Goal: Task Accomplishment & Management: Use online tool/utility

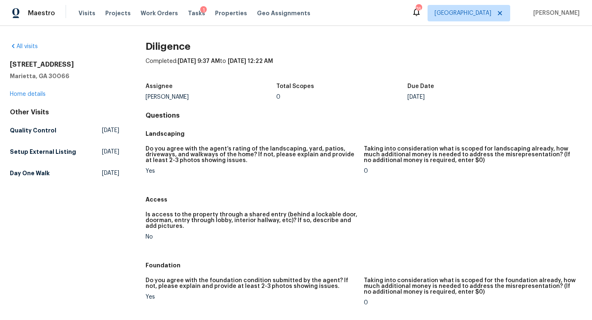
scroll to position [1199, 0]
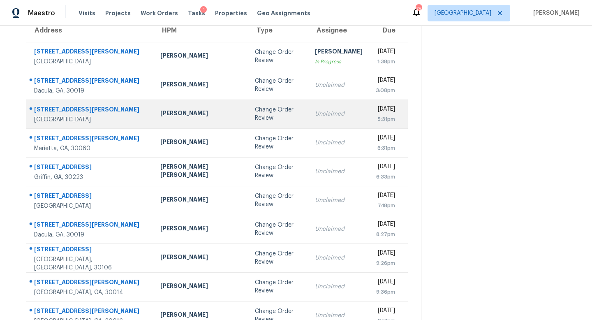
scroll to position [76, 0]
click at [309, 127] on td "Unclaimed" at bounding box center [339, 114] width 61 height 29
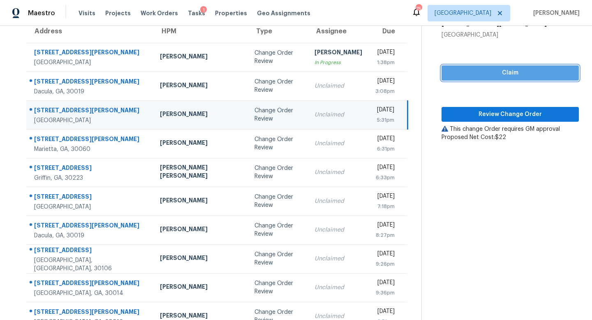
click at [487, 68] on span "Claim" at bounding box center [510, 73] width 124 height 10
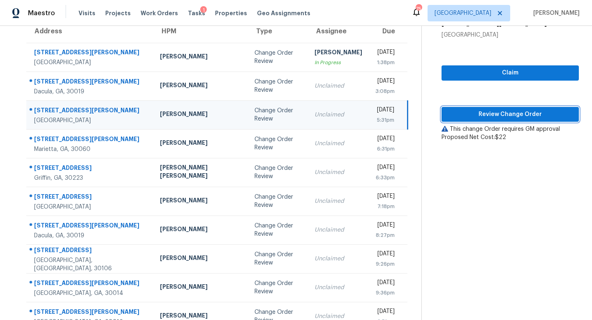
click at [487, 114] on span "Review Change Order" at bounding box center [510, 114] width 124 height 10
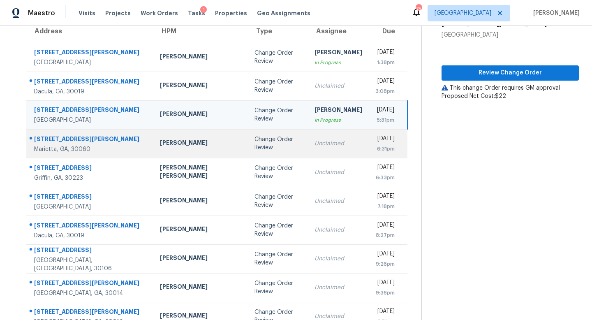
click at [308, 148] on td "Unclaimed" at bounding box center [338, 143] width 61 height 29
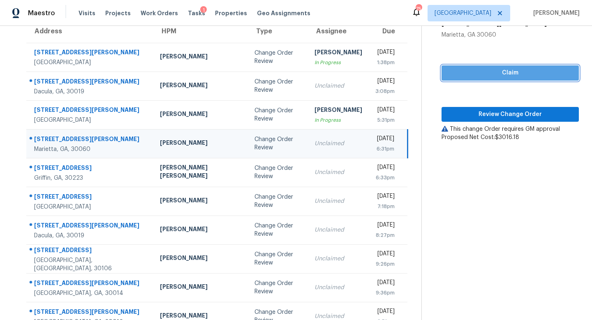
click at [492, 72] on span "Claim" at bounding box center [510, 73] width 124 height 10
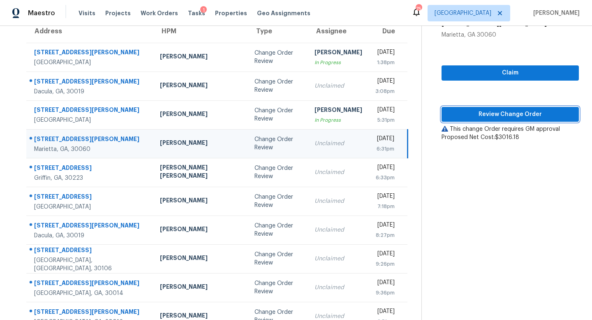
click at [492, 115] on span "Review Change Order" at bounding box center [510, 114] width 124 height 10
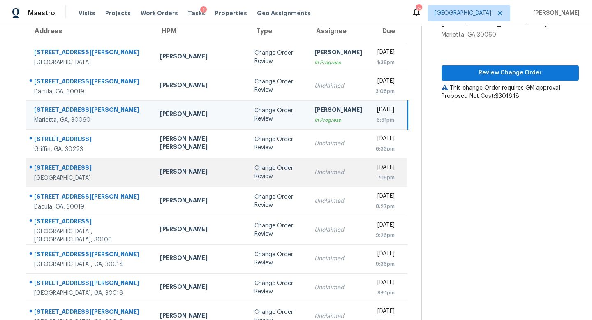
click at [308, 158] on td "Unclaimed" at bounding box center [338, 172] width 61 height 29
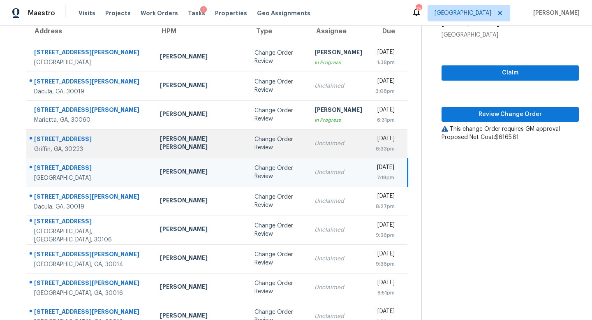
click at [315, 142] on div "Unclaimed" at bounding box center [339, 143] width 48 height 8
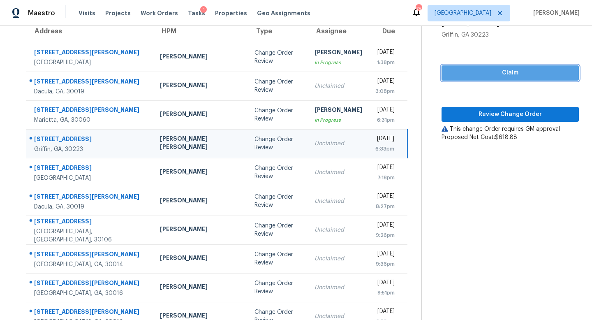
click at [482, 71] on span "Claim" at bounding box center [510, 73] width 124 height 10
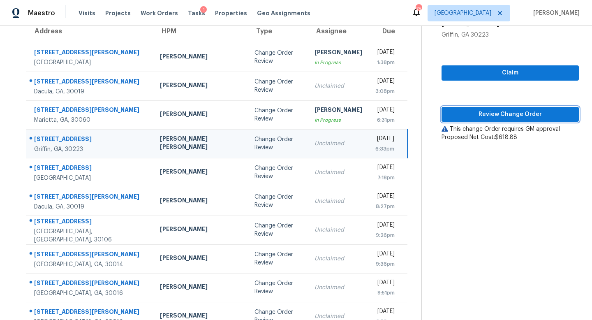
click at [486, 111] on span "Review Change Order" at bounding box center [510, 114] width 124 height 10
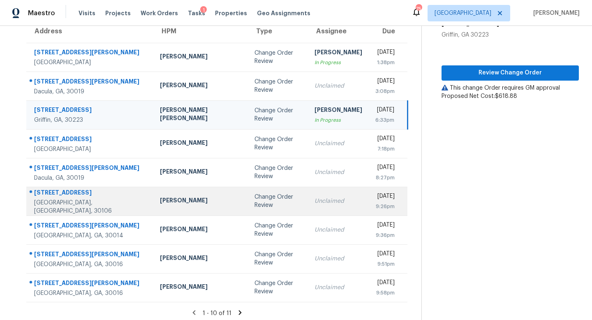
click at [315, 200] on div "Unclaimed" at bounding box center [339, 201] width 48 height 8
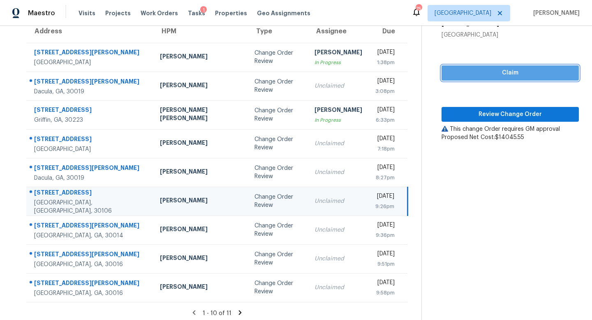
click at [499, 70] on span "Claim" at bounding box center [510, 73] width 124 height 10
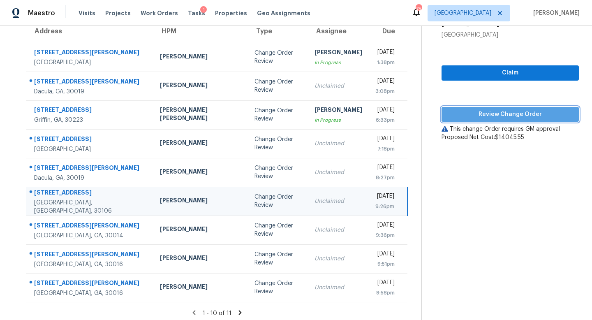
click at [494, 112] on span "Review Change Order" at bounding box center [510, 114] width 124 height 10
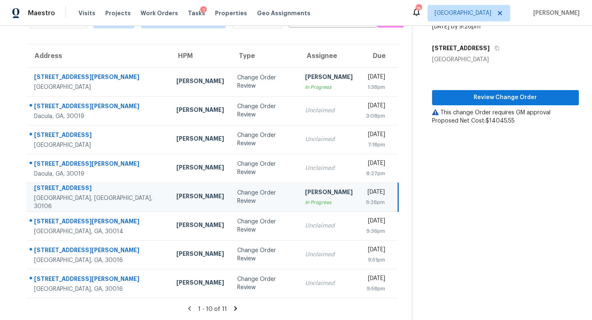
scroll to position [51, 0]
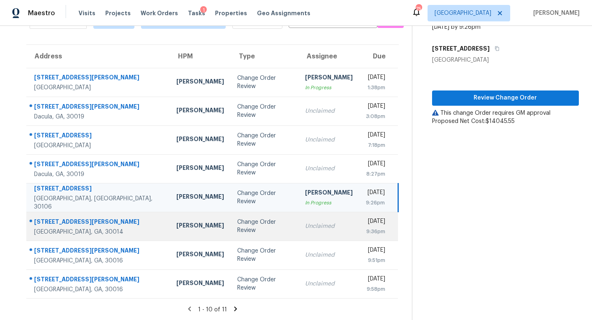
click at [299, 230] on td "Unclaimed" at bounding box center [329, 226] width 61 height 29
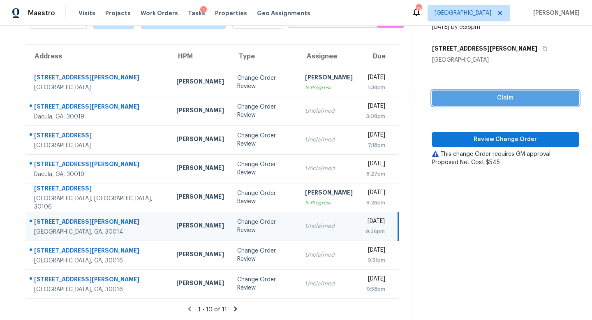
click at [505, 95] on span "Claim" at bounding box center [506, 98] width 134 height 10
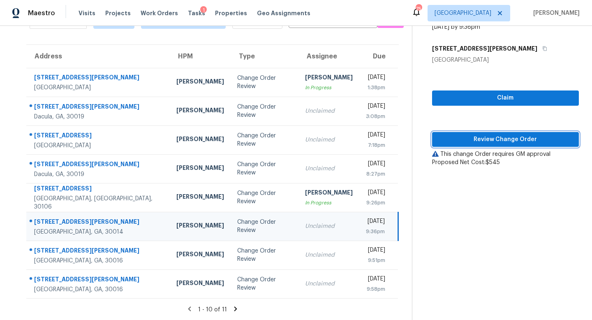
click at [506, 139] on span "Review Change Order" at bounding box center [506, 140] width 134 height 10
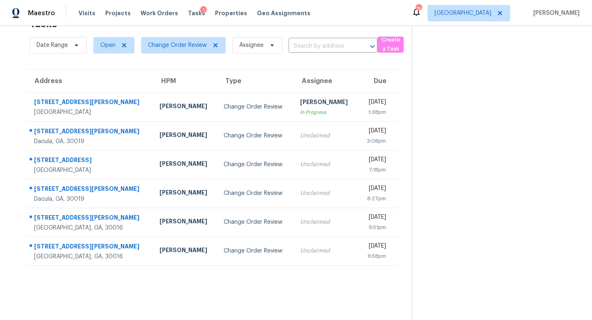
scroll to position [26, 0]
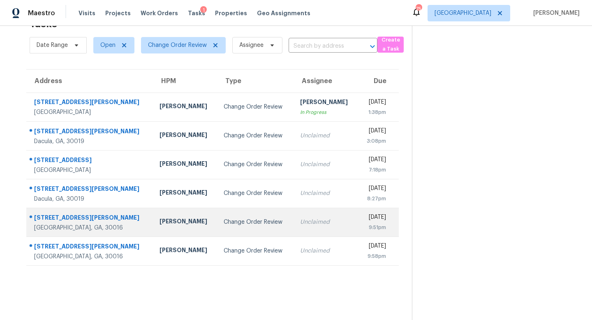
click at [224, 218] on div "Change Order Review" at bounding box center [255, 222] width 63 height 8
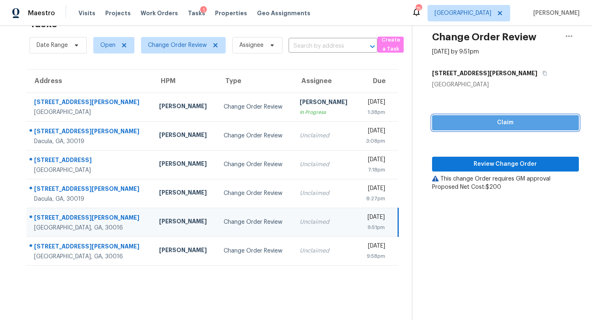
click at [502, 124] on span "Claim" at bounding box center [506, 123] width 134 height 10
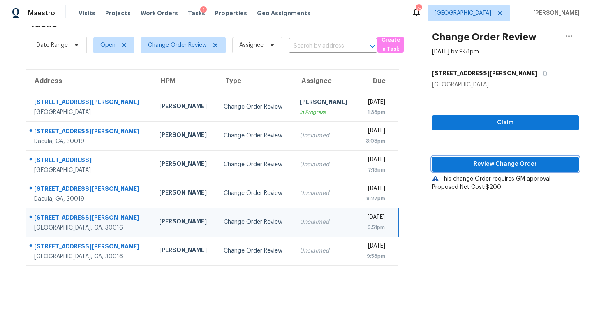
click at [497, 158] on button "Review Change Order" at bounding box center [505, 164] width 147 height 15
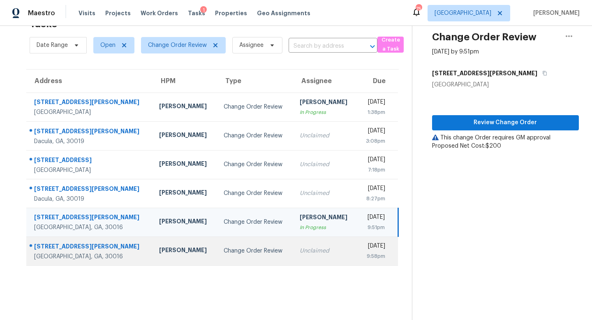
click at [300, 250] on div "Unclaimed" at bounding box center [325, 251] width 51 height 8
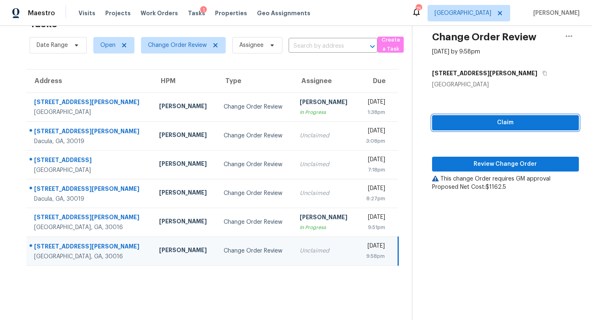
click at [487, 120] on span "Claim" at bounding box center [506, 123] width 134 height 10
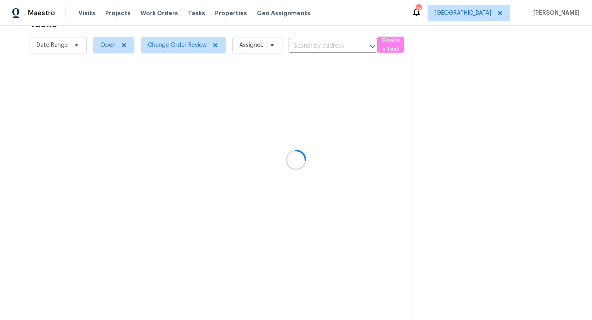
click at [215, 223] on div at bounding box center [296, 160] width 592 height 320
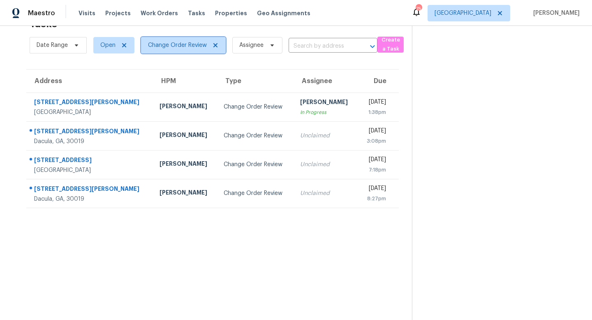
click at [189, 48] on span "Change Order Review" at bounding box center [177, 45] width 59 height 8
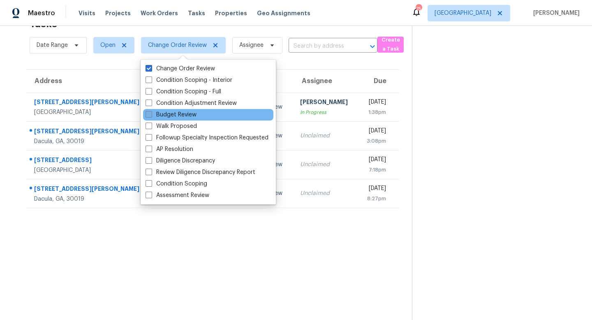
click at [181, 116] on label "Budget Review" at bounding box center [171, 115] width 51 height 8
click at [151, 116] on input "Budget Review" at bounding box center [148, 113] width 5 height 5
checkbox input "true"
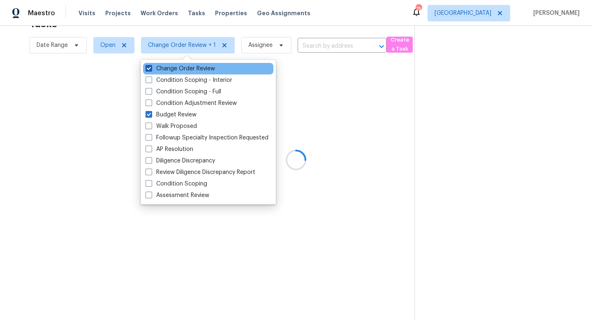
click at [149, 70] on span at bounding box center [149, 68] width 7 height 7
click at [149, 70] on input "Change Order Review" at bounding box center [148, 67] width 5 height 5
checkbox input "false"
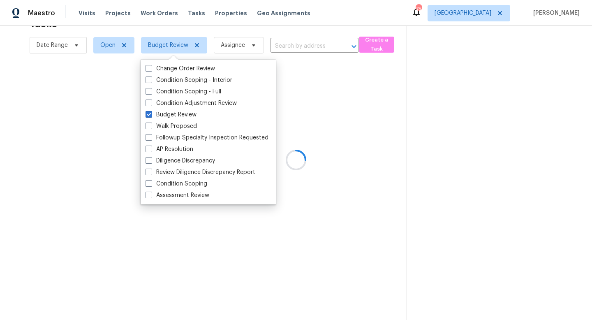
click at [357, 22] on div at bounding box center [296, 160] width 592 height 320
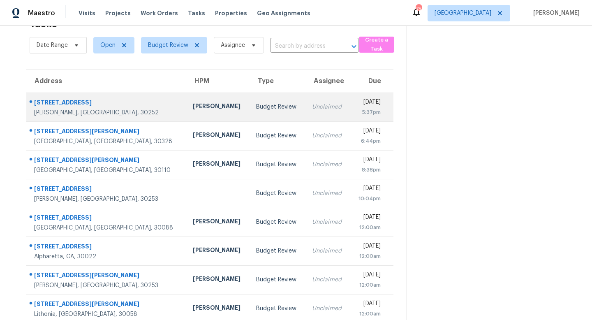
click at [195, 116] on td "[PERSON_NAME]" at bounding box center [217, 107] width 63 height 29
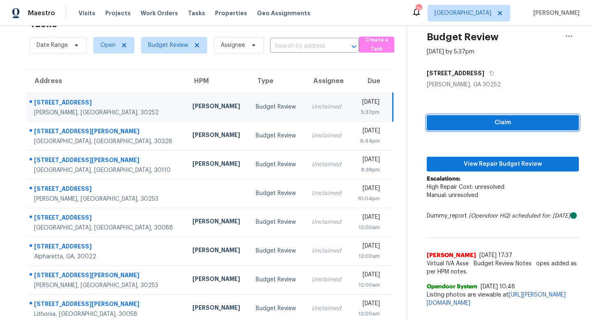
click at [429, 123] on button "Claim" at bounding box center [503, 122] width 152 height 15
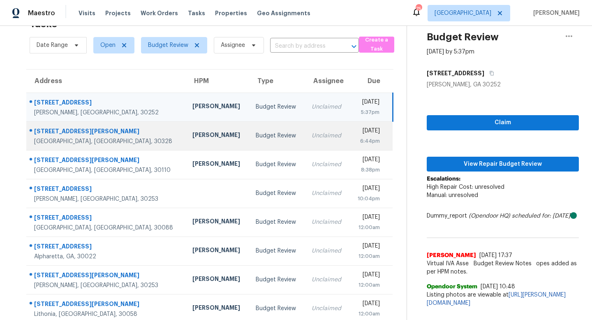
click at [350, 148] on td "Fri, Sep 26th 2025 6:44pm" at bounding box center [371, 135] width 43 height 29
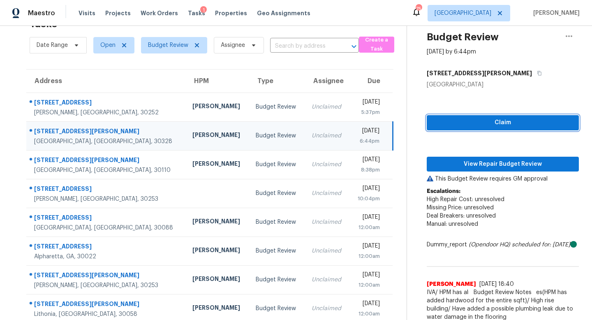
click at [473, 122] on span "Claim" at bounding box center [503, 123] width 139 height 10
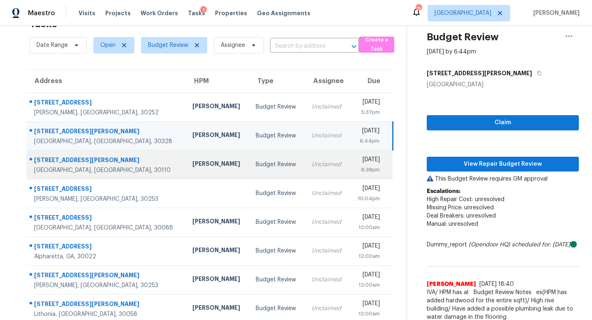
click at [305, 170] on td "Unclaimed" at bounding box center [327, 164] width 44 height 29
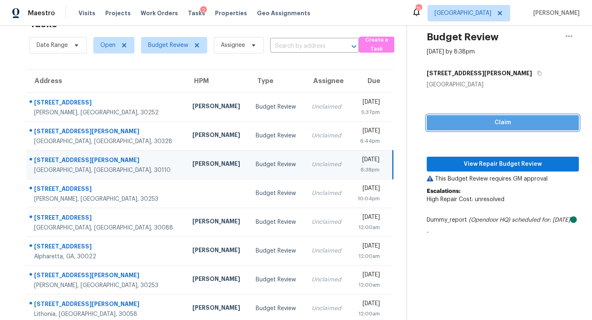
click at [446, 129] on button "Claim" at bounding box center [503, 122] width 152 height 15
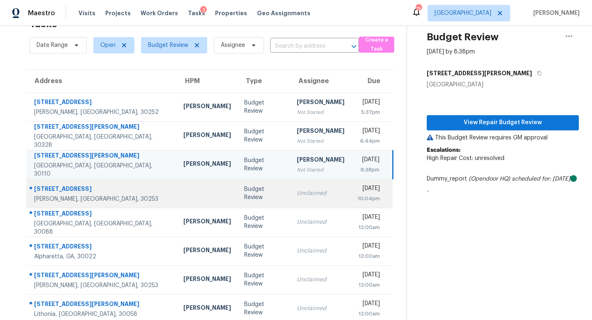
click at [358, 199] on div "10:04pm" at bounding box center [369, 199] width 22 height 8
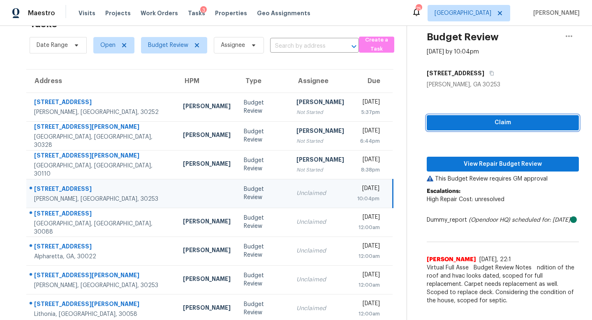
click at [441, 129] on button "Claim" at bounding box center [503, 122] width 152 height 15
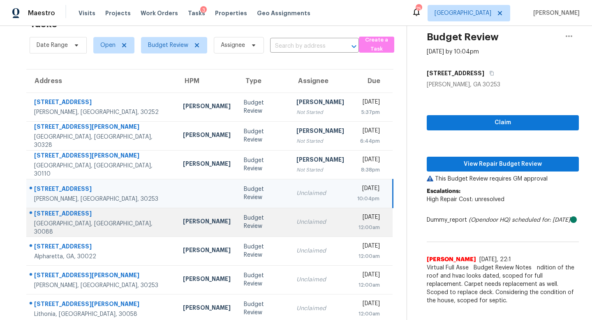
click at [351, 232] on td "Sat, Sep 27th 2025 12:00am" at bounding box center [372, 222] width 42 height 29
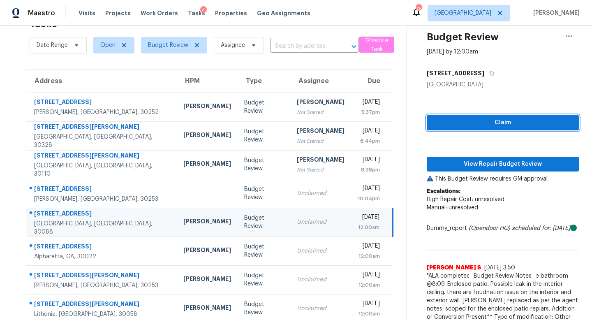
click at [449, 127] on span "Claim" at bounding box center [503, 123] width 139 height 10
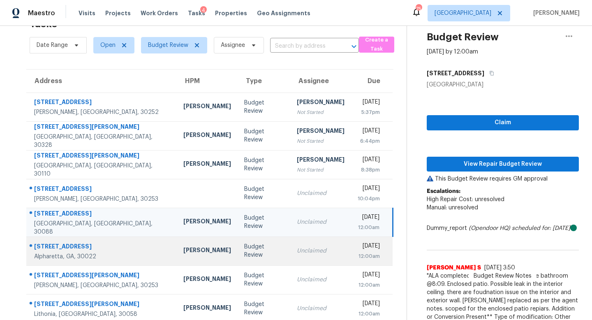
click at [306, 264] on td "Unclaimed" at bounding box center [320, 251] width 61 height 29
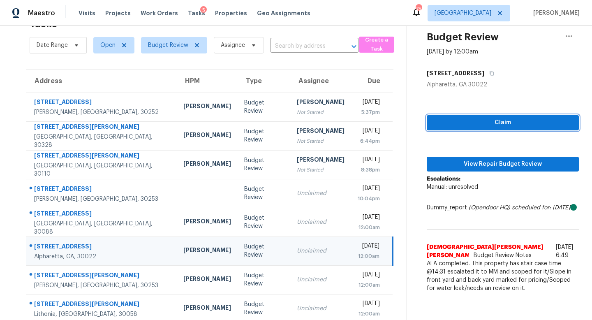
click at [463, 118] on span "Claim" at bounding box center [503, 123] width 139 height 10
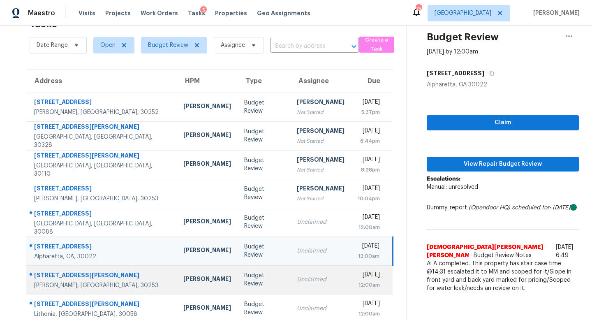
click at [310, 288] on td "Unclaimed" at bounding box center [320, 279] width 61 height 29
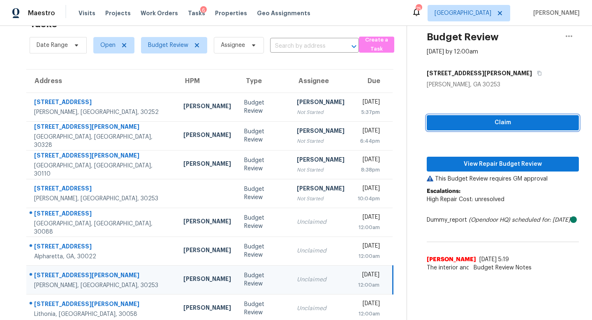
click at [451, 125] on span "Claim" at bounding box center [503, 123] width 139 height 10
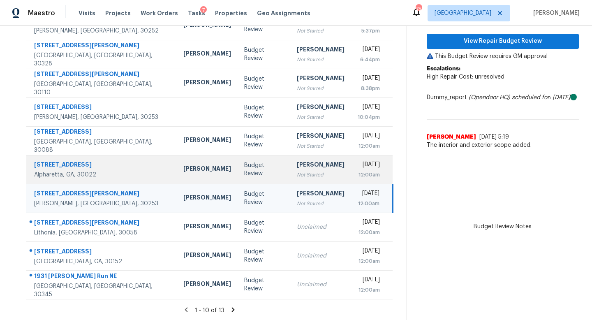
scroll to position [108, 0]
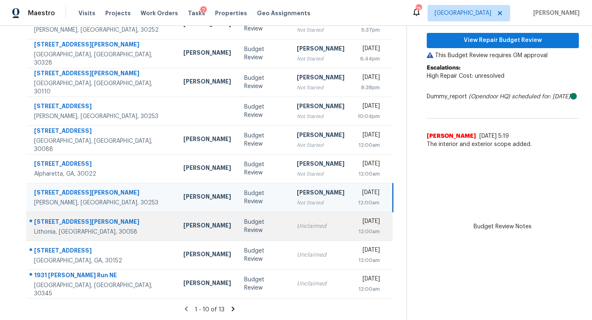
click at [297, 228] on div "Unclaimed" at bounding box center [321, 226] width 48 height 8
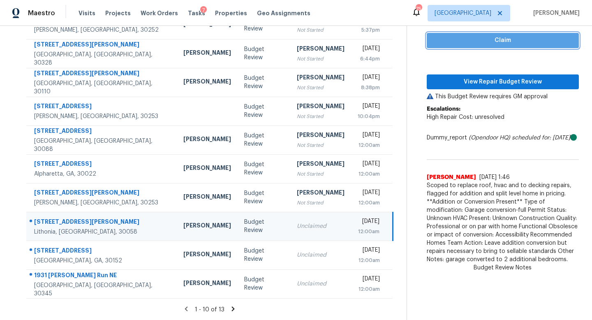
click at [469, 38] on span "Claim" at bounding box center [503, 40] width 139 height 10
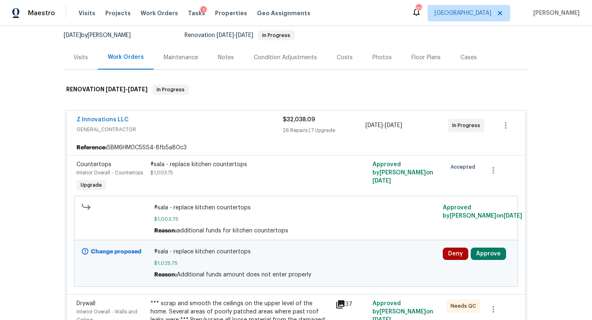
scroll to position [116, 0]
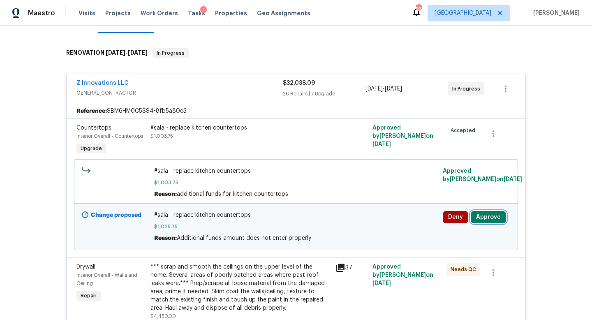
click at [488, 215] on button "Approve" at bounding box center [488, 217] width 35 height 12
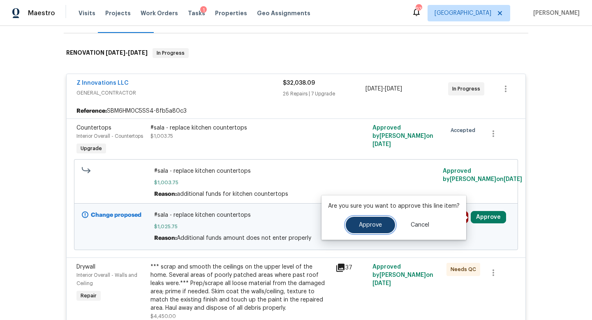
click at [364, 227] on span "Approve" at bounding box center [370, 225] width 23 height 6
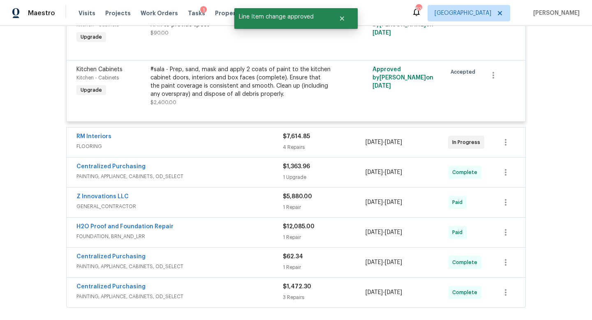
scroll to position [3294, 0]
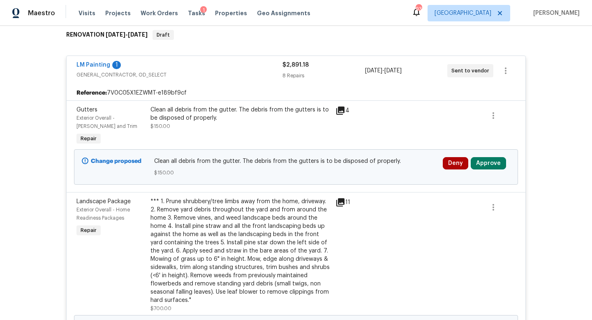
scroll to position [137, 0]
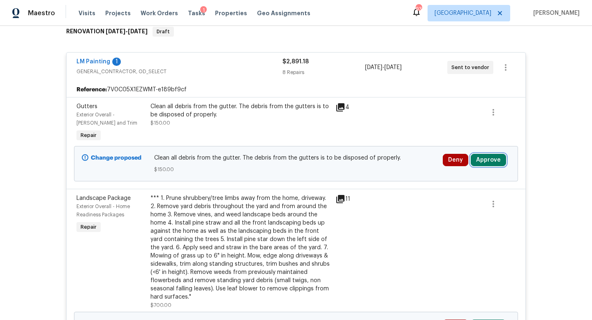
click at [488, 155] on button "Approve" at bounding box center [488, 160] width 35 height 12
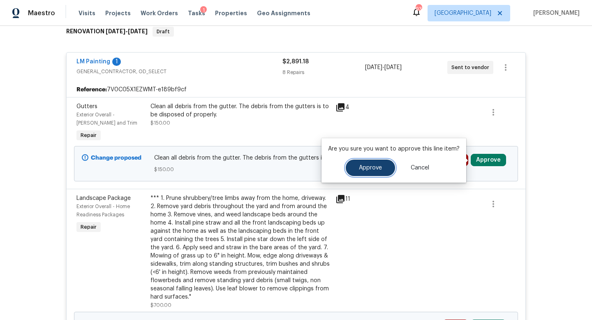
click at [378, 168] on span "Approve" at bounding box center [370, 168] width 23 height 6
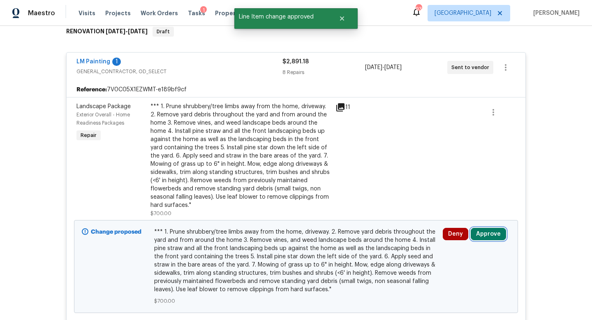
click at [487, 230] on button "Approve" at bounding box center [488, 234] width 35 height 12
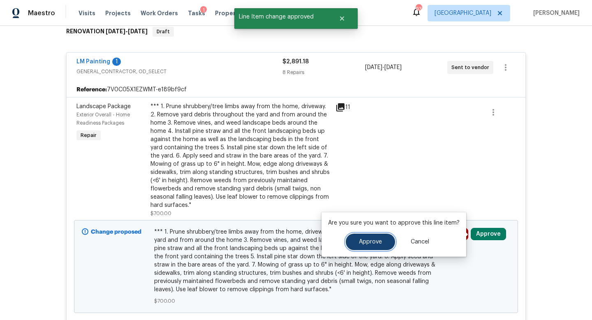
click at [372, 241] on span "Approve" at bounding box center [370, 242] width 23 height 6
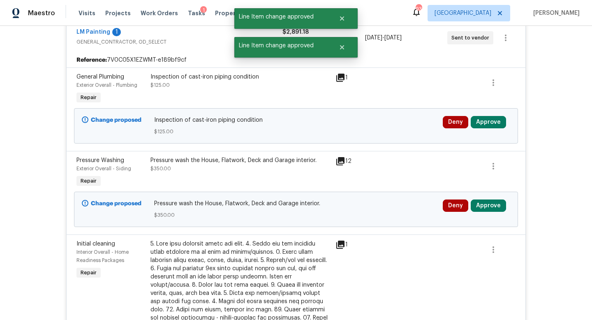
scroll to position [171, 0]
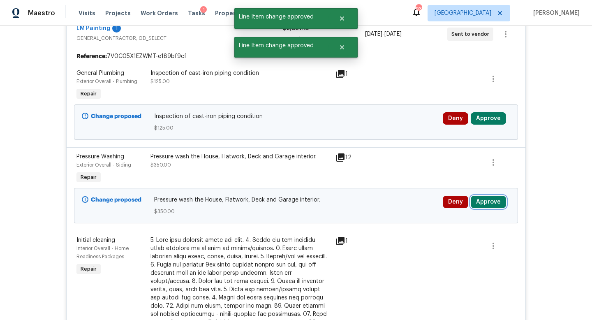
click at [487, 204] on button "Approve" at bounding box center [488, 202] width 35 height 12
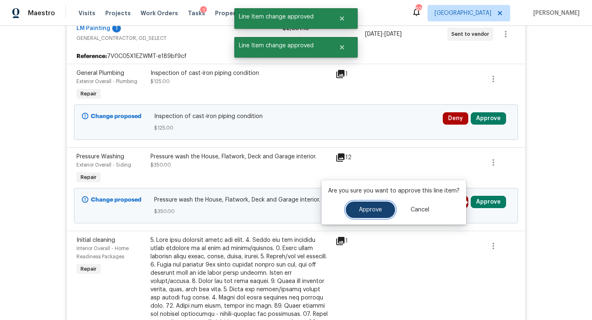
click at [383, 209] on button "Approve" at bounding box center [370, 210] width 49 height 16
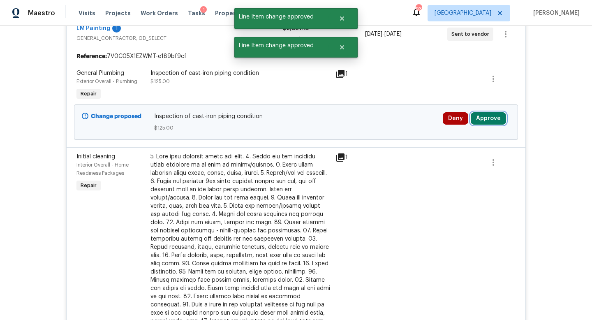
click at [477, 121] on button "Approve" at bounding box center [488, 118] width 35 height 12
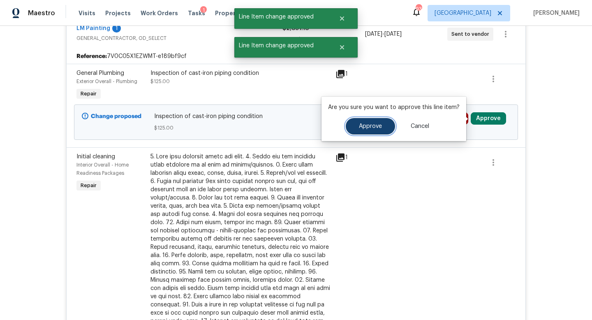
click at [375, 127] on span "Approve" at bounding box center [370, 126] width 23 height 6
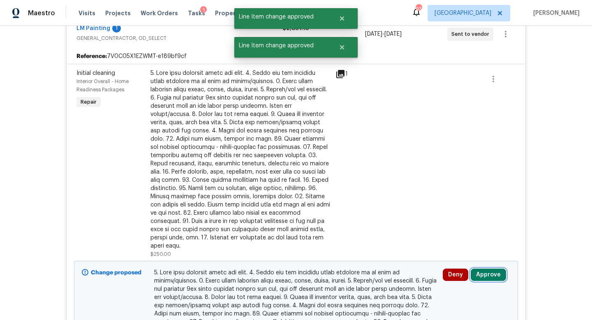
click at [492, 269] on button "Approve" at bounding box center [488, 275] width 35 height 12
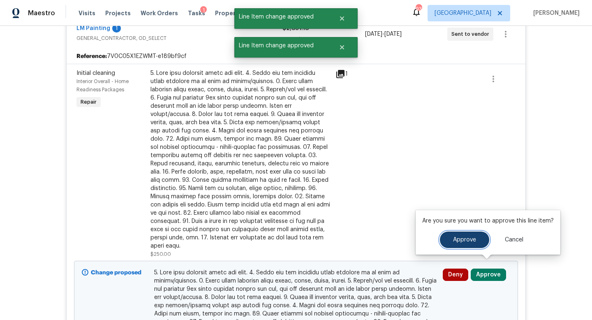
click at [440, 242] on button "Approve" at bounding box center [464, 240] width 49 height 16
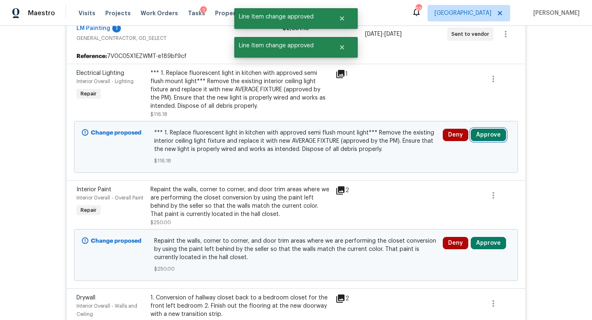
click at [489, 135] on button "Approve" at bounding box center [488, 135] width 35 height 12
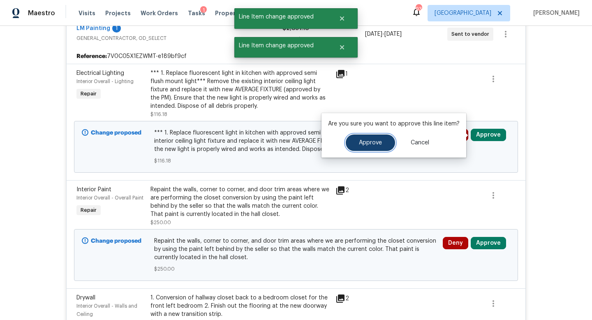
click at [385, 142] on button "Approve" at bounding box center [370, 143] width 49 height 16
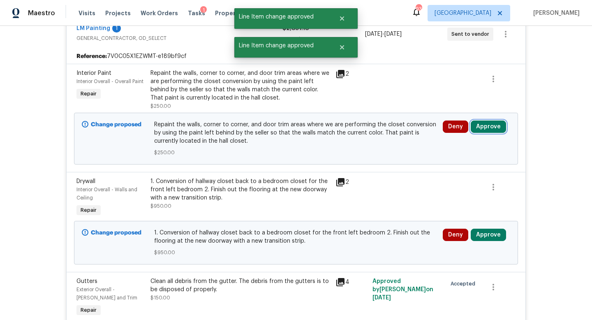
click at [489, 128] on button "Approve" at bounding box center [488, 127] width 35 height 12
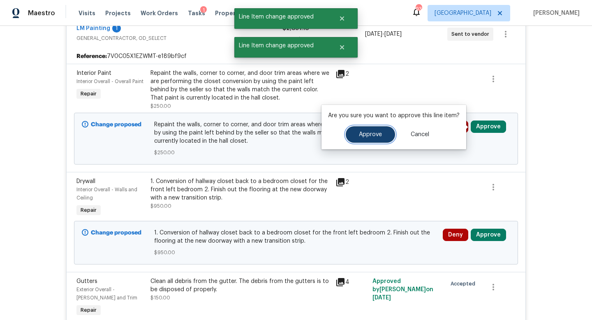
click at [390, 131] on button "Approve" at bounding box center [370, 134] width 49 height 16
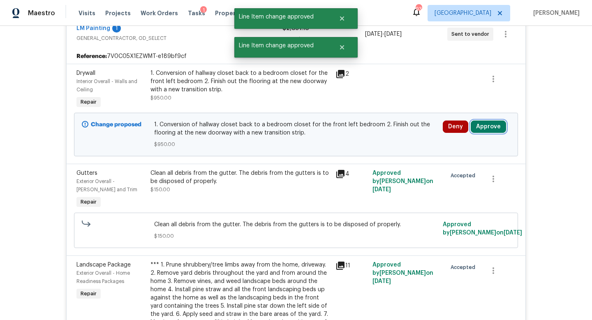
click at [485, 124] on button "Approve" at bounding box center [488, 127] width 35 height 12
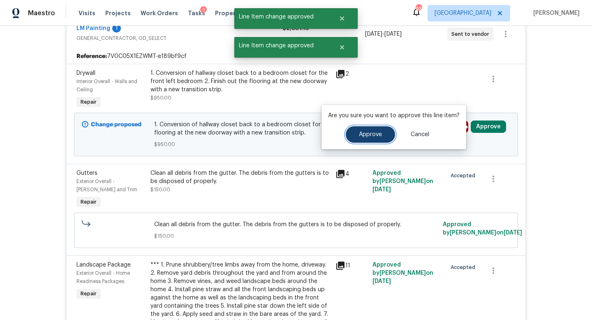
click at [372, 128] on button "Approve" at bounding box center [370, 134] width 49 height 16
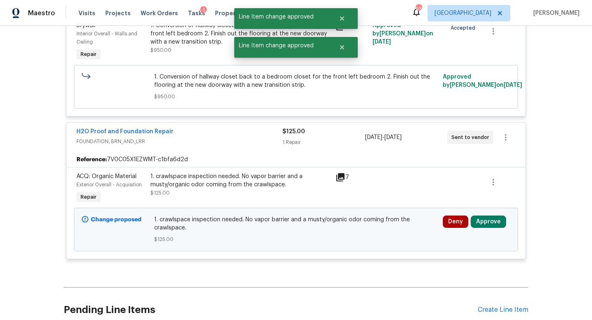
scroll to position [1339, 0]
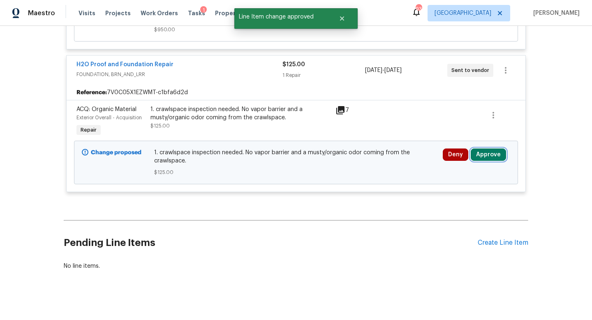
click at [484, 151] on button "Approve" at bounding box center [488, 154] width 35 height 12
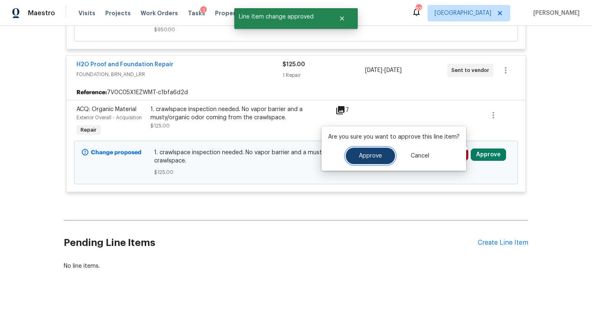
click at [374, 158] on span "Approve" at bounding box center [370, 156] width 23 height 6
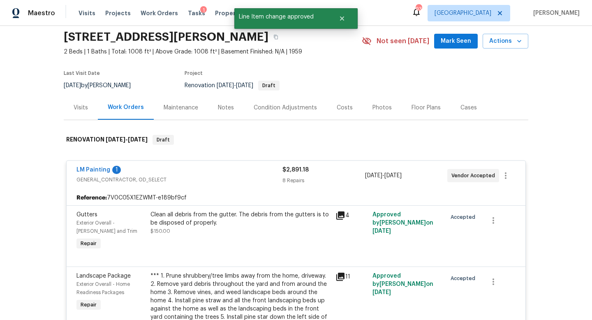
scroll to position [0, 0]
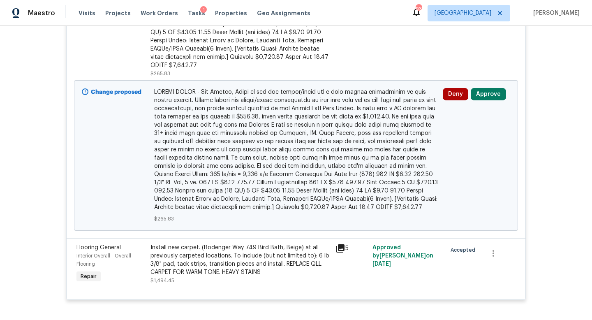
scroll to position [469, 0]
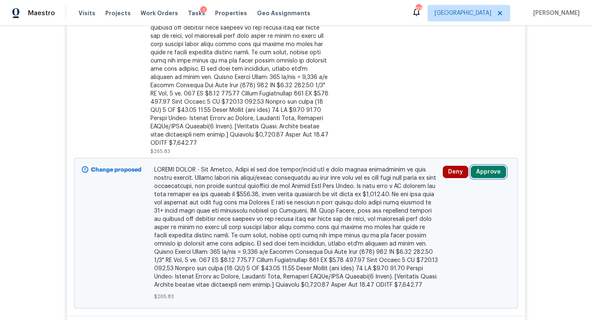
click at [487, 166] on button "Approve" at bounding box center [488, 172] width 35 height 12
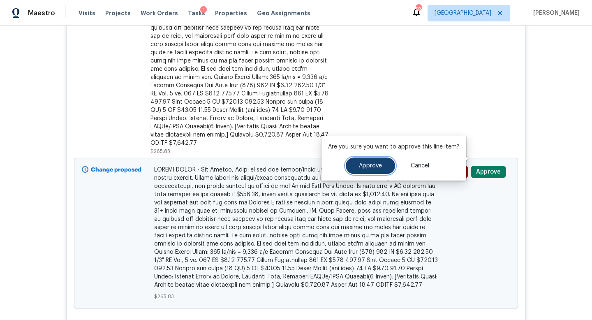
click at [353, 166] on button "Approve" at bounding box center [370, 166] width 49 height 16
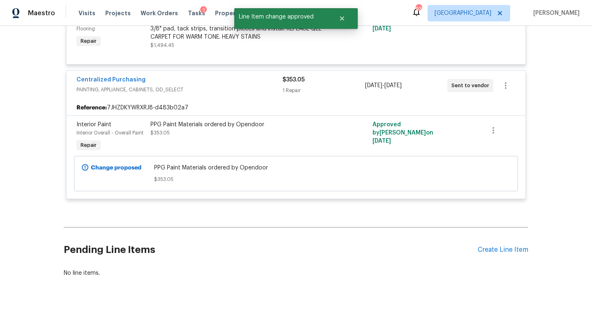
scroll to position [0, 0]
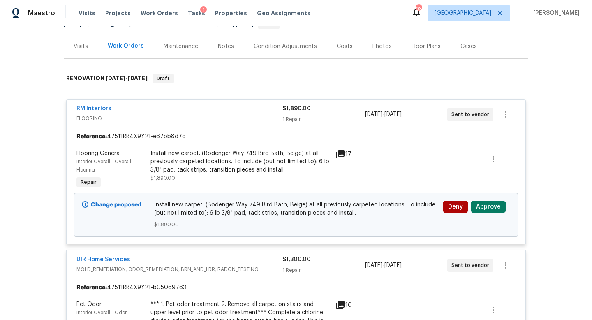
scroll to position [135, 0]
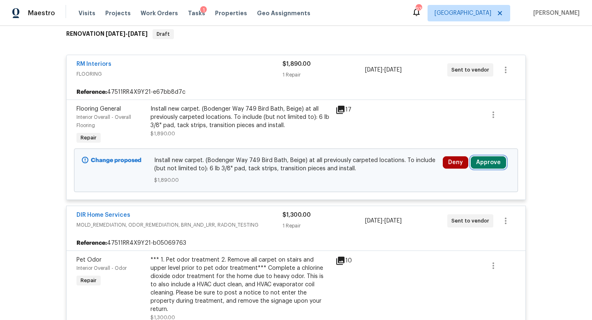
click at [486, 158] on button "Approve" at bounding box center [488, 162] width 35 height 12
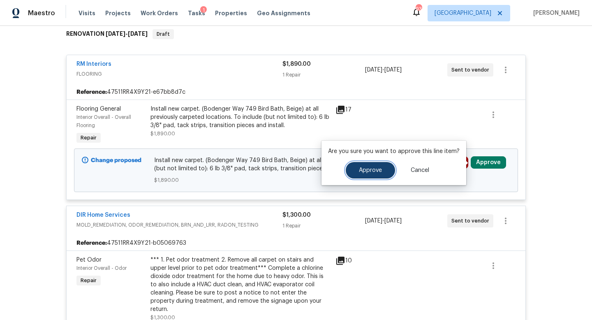
click at [380, 169] on button "Approve" at bounding box center [370, 170] width 49 height 16
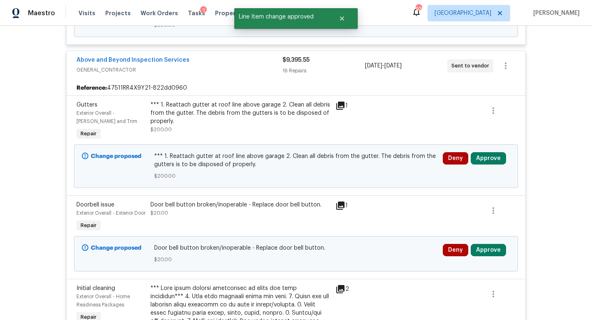
scroll to position [704, 0]
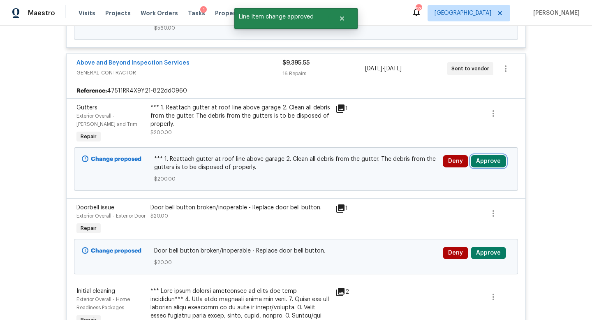
click at [490, 156] on button "Approve" at bounding box center [488, 161] width 35 height 12
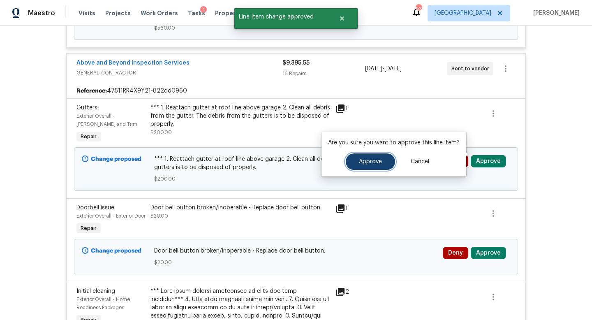
click at [376, 166] on button "Approve" at bounding box center [370, 161] width 49 height 16
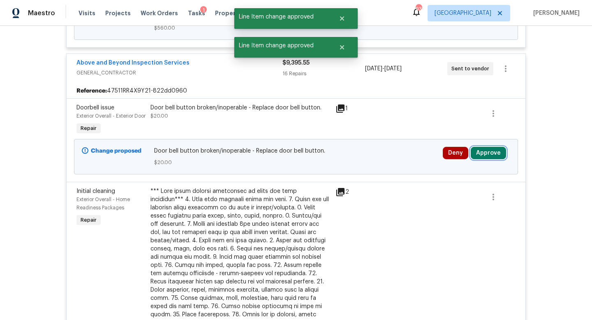
click at [484, 156] on button "Approve" at bounding box center [488, 153] width 35 height 12
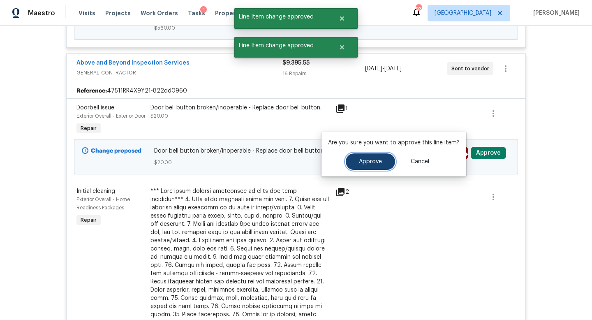
click at [383, 165] on button "Approve" at bounding box center [370, 161] width 49 height 16
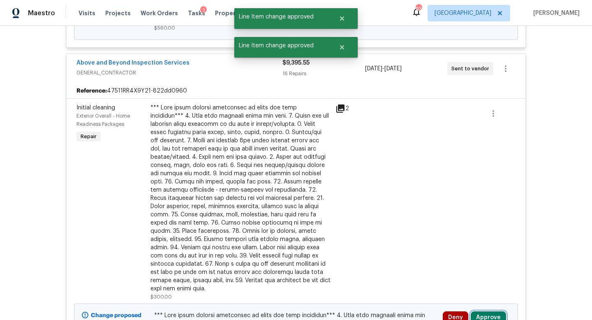
click at [476, 311] on button "Approve" at bounding box center [488, 317] width 35 height 12
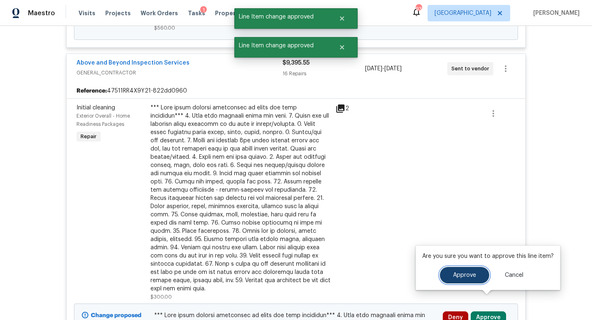
click at [446, 275] on button "Approve" at bounding box center [464, 275] width 49 height 16
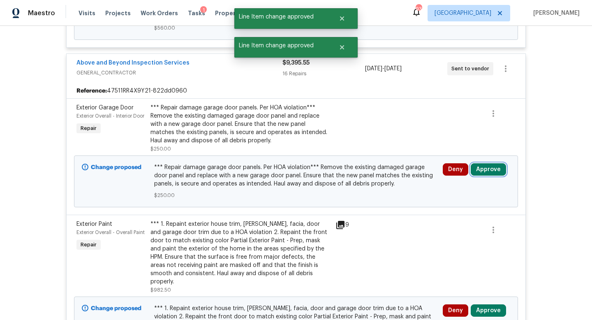
click at [485, 165] on button "Approve" at bounding box center [488, 169] width 35 height 12
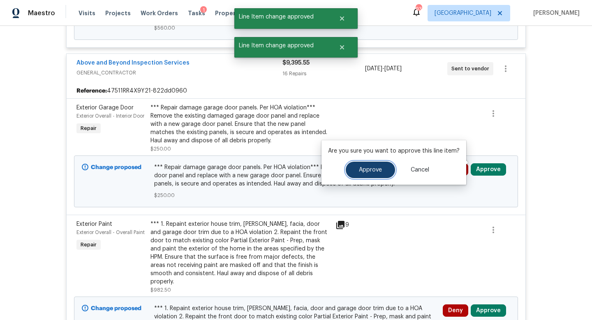
click at [376, 165] on button "Approve" at bounding box center [370, 170] width 49 height 16
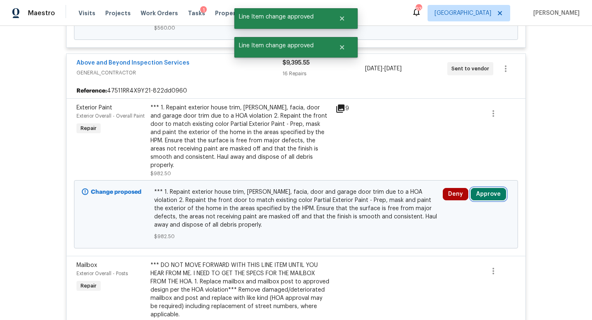
click at [501, 188] on button "Approve" at bounding box center [488, 194] width 35 height 12
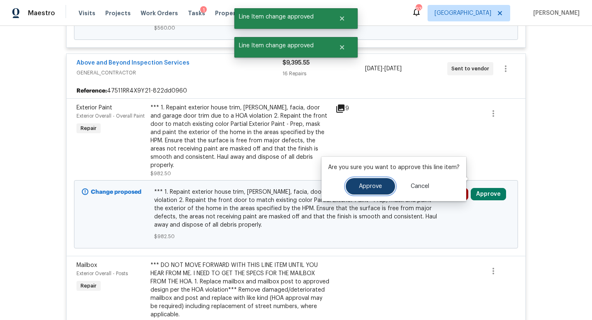
click at [371, 181] on button "Approve" at bounding box center [370, 186] width 49 height 16
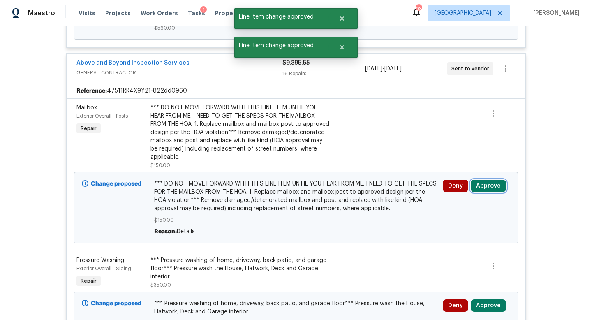
click at [489, 181] on button "Approve" at bounding box center [488, 186] width 35 height 12
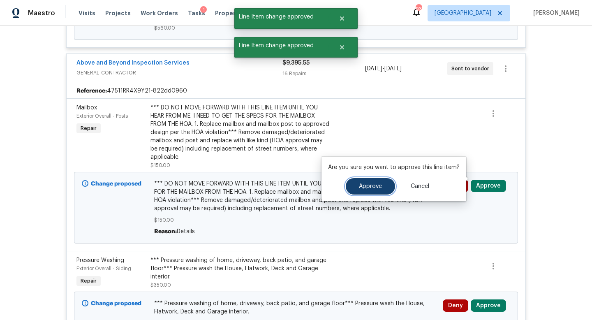
click at [380, 183] on span "Approve" at bounding box center [370, 186] width 23 height 6
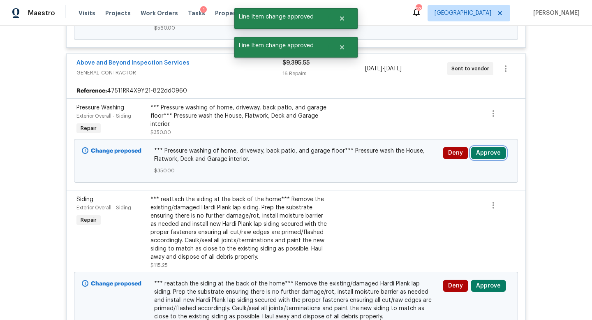
click at [487, 147] on button "Approve" at bounding box center [488, 153] width 35 height 12
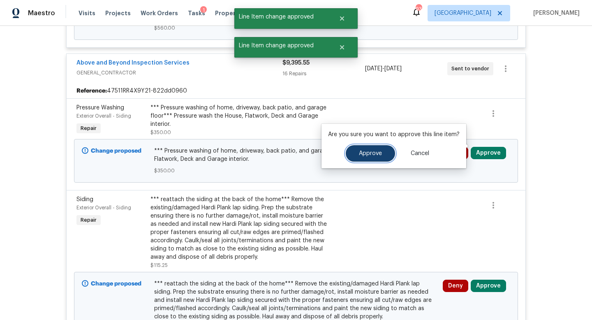
click at [374, 156] on button "Approve" at bounding box center [370, 153] width 49 height 16
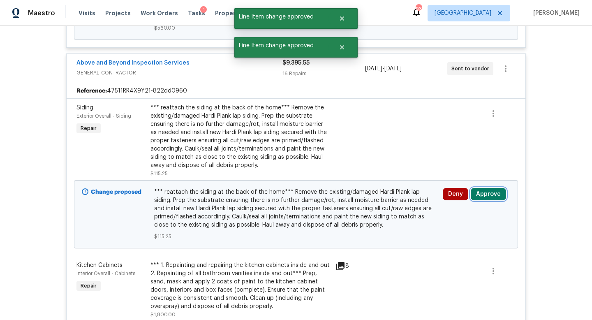
click at [485, 188] on button "Approve" at bounding box center [488, 194] width 35 height 12
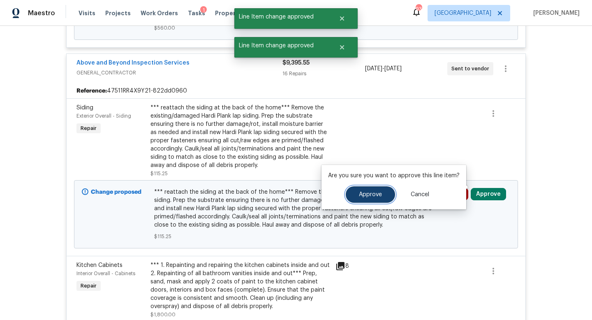
click at [377, 188] on button "Approve" at bounding box center [370, 194] width 49 height 16
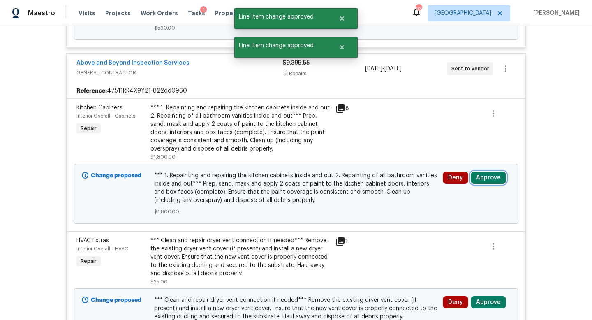
click at [490, 172] on button "Approve" at bounding box center [488, 178] width 35 height 12
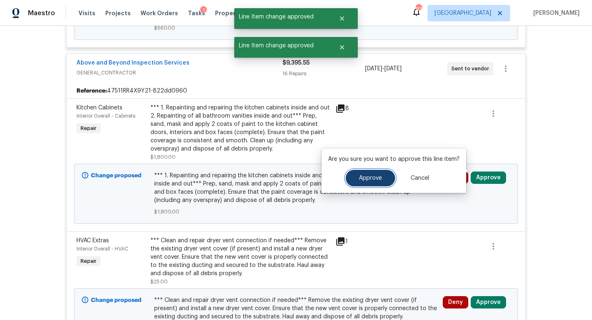
click at [369, 183] on button "Approve" at bounding box center [370, 178] width 49 height 16
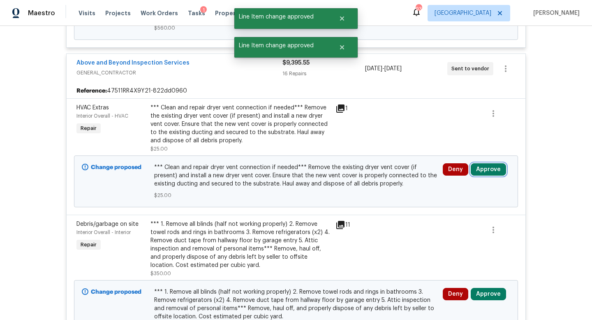
click at [490, 163] on button "Approve" at bounding box center [488, 169] width 35 height 12
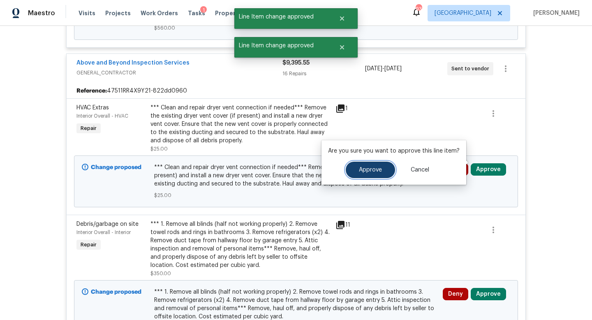
click at [376, 170] on span "Approve" at bounding box center [370, 170] width 23 height 6
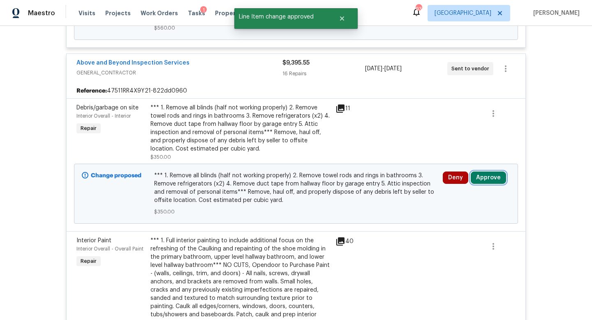
click at [490, 172] on button "Approve" at bounding box center [488, 178] width 35 height 12
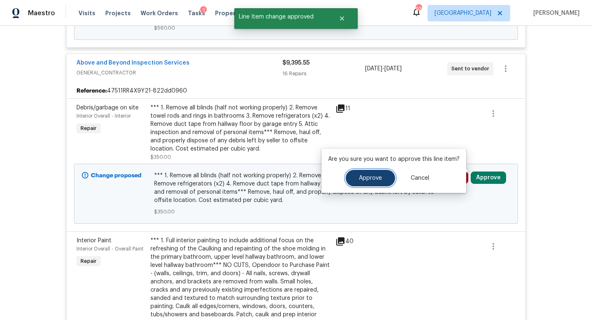
click at [386, 174] on button "Approve" at bounding box center [370, 178] width 49 height 16
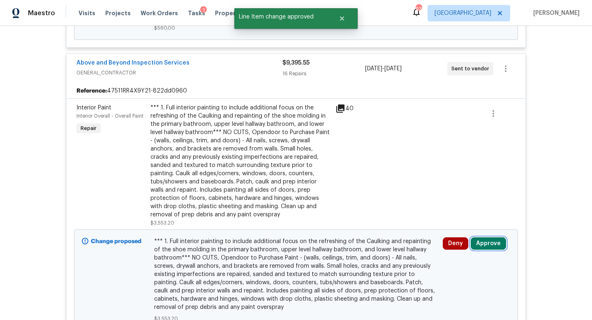
click at [487, 237] on button "Approve" at bounding box center [488, 243] width 35 height 12
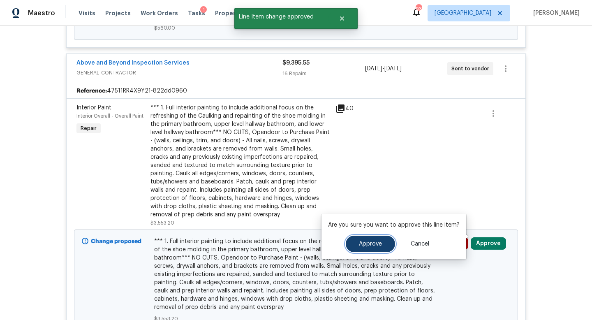
click at [367, 242] on span "Approve" at bounding box center [370, 244] width 23 height 6
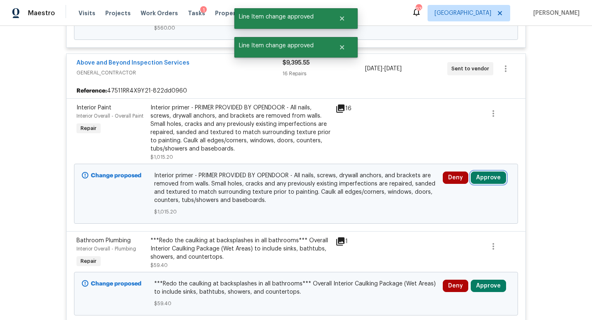
click at [490, 172] on button "Approve" at bounding box center [488, 178] width 35 height 12
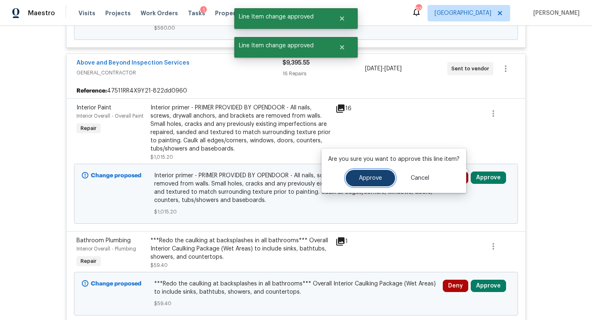
click at [377, 180] on span "Approve" at bounding box center [370, 178] width 23 height 6
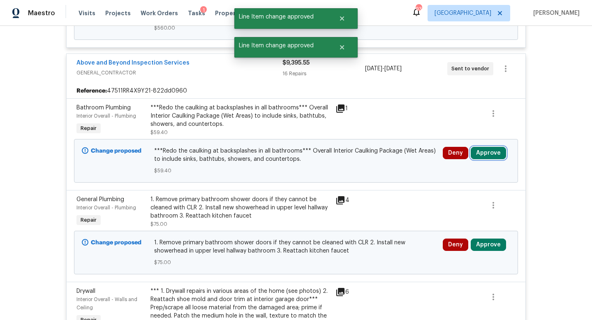
click at [488, 147] on button "Approve" at bounding box center [488, 153] width 35 height 12
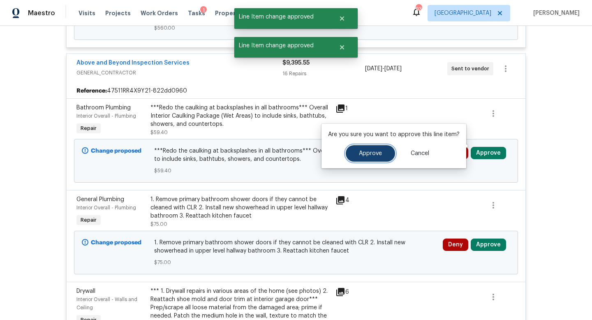
click at [364, 154] on span "Approve" at bounding box center [370, 154] width 23 height 6
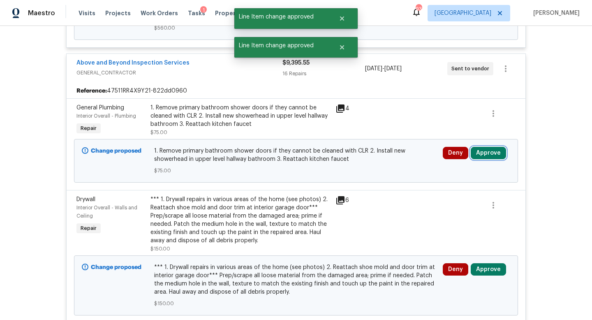
click at [482, 147] on button "Approve" at bounding box center [488, 153] width 35 height 12
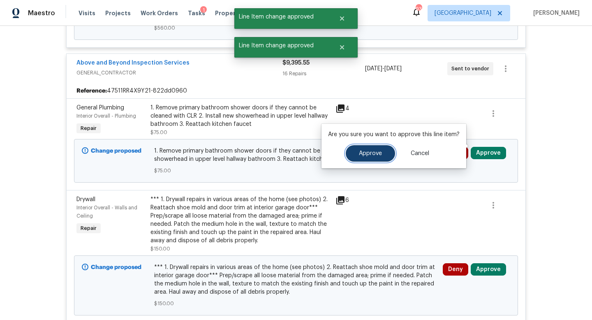
click at [377, 148] on button "Approve" at bounding box center [370, 153] width 49 height 16
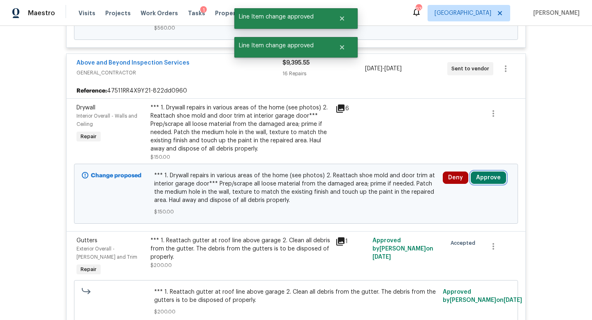
click at [486, 172] on button "Approve" at bounding box center [488, 178] width 35 height 12
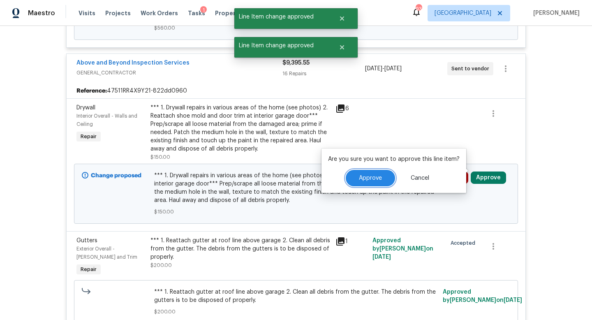
click at [363, 179] on span "Approve" at bounding box center [370, 178] width 23 height 6
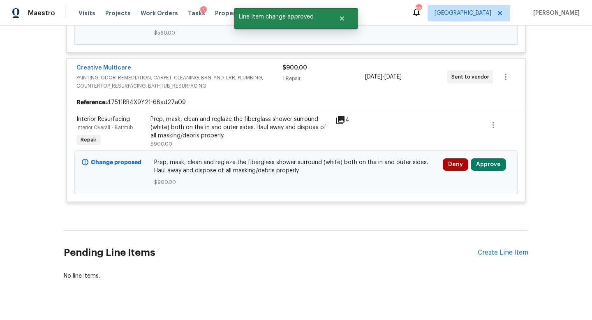
scroll to position [3048, 0]
click at [480, 158] on button "Approve" at bounding box center [488, 164] width 35 height 12
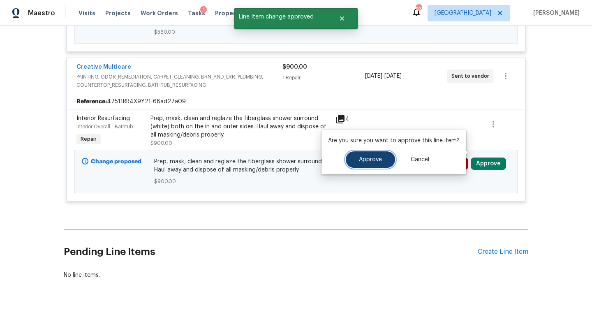
click at [364, 160] on span "Approve" at bounding box center [370, 160] width 23 height 6
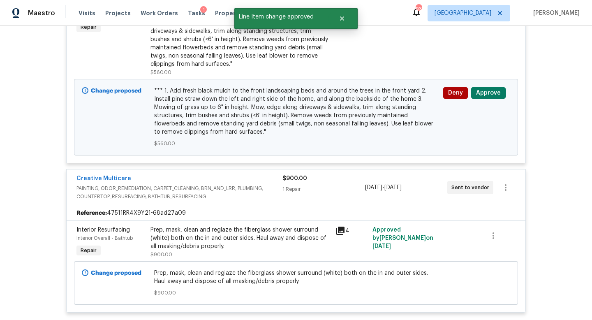
scroll to position [2918, 0]
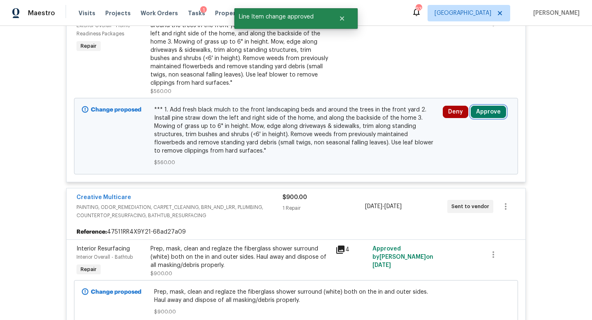
click at [481, 106] on button "Approve" at bounding box center [488, 112] width 35 height 12
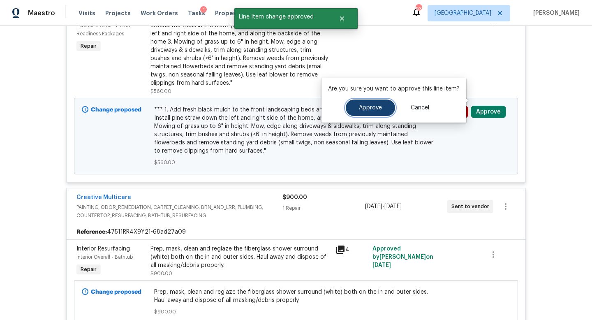
click at [377, 107] on span "Approve" at bounding box center [370, 108] width 23 height 6
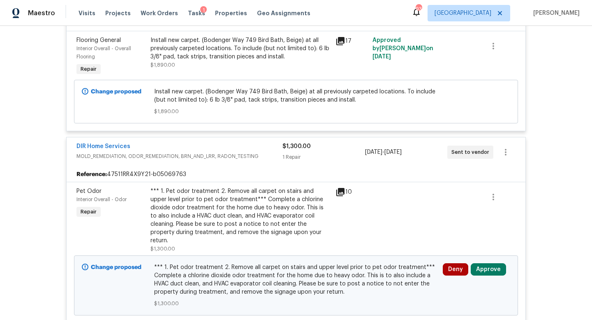
scroll to position [2801, 0]
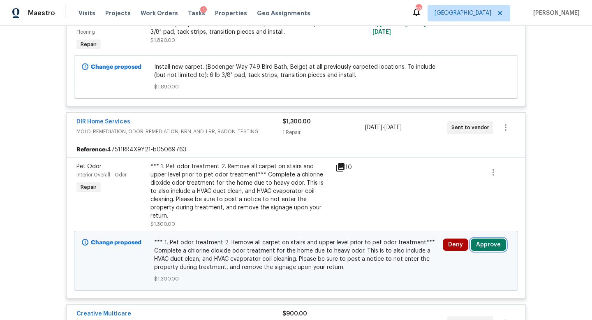
click at [483, 239] on button "Approve" at bounding box center [488, 245] width 35 height 12
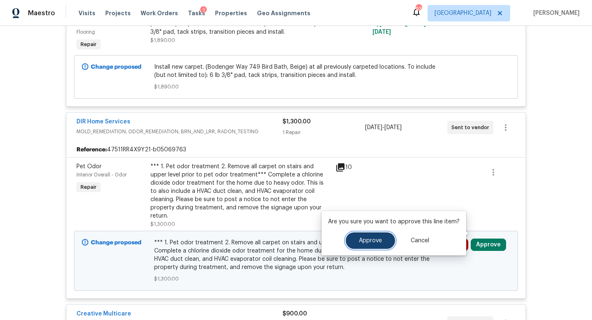
click at [372, 235] on button "Approve" at bounding box center [370, 240] width 49 height 16
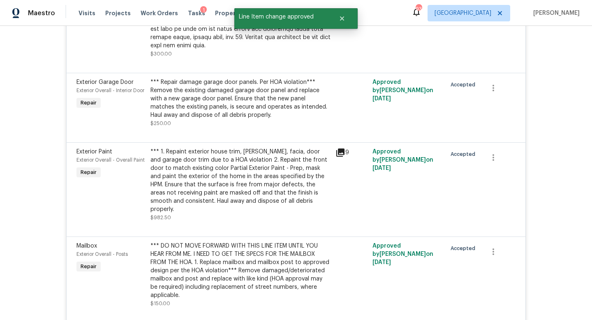
scroll to position [0, 0]
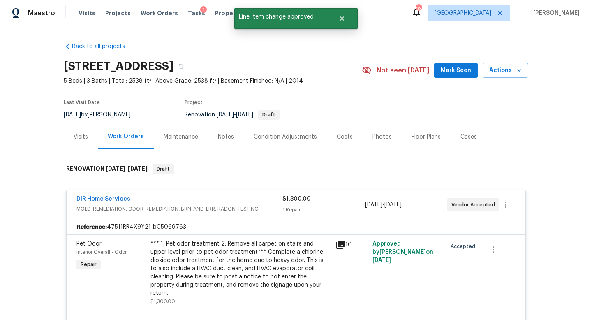
click at [74, 146] on div "Visits" at bounding box center [81, 137] width 34 height 24
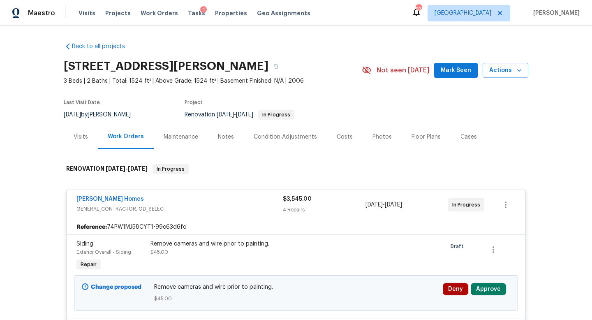
scroll to position [74, 0]
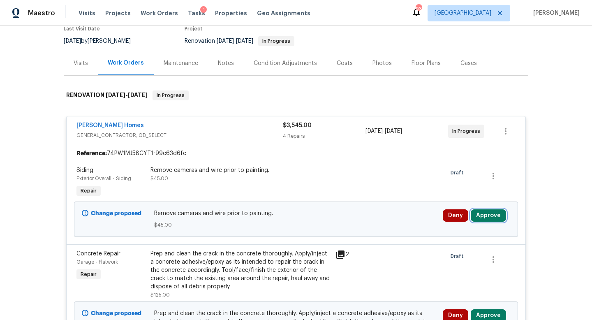
click at [494, 215] on button "Approve" at bounding box center [488, 215] width 35 height 12
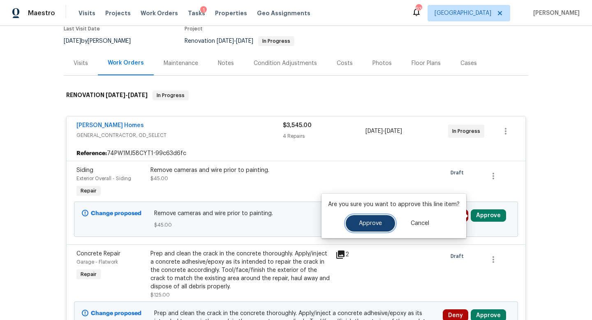
click at [381, 227] on button "Approve" at bounding box center [370, 223] width 49 height 16
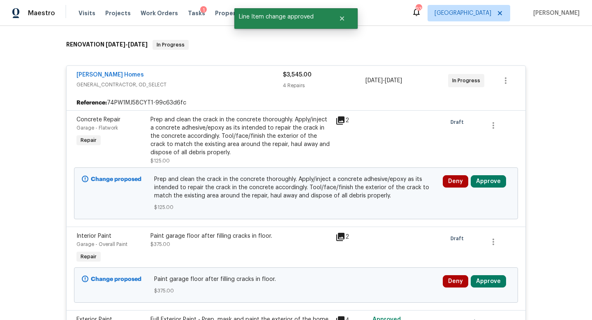
scroll to position [126, 0]
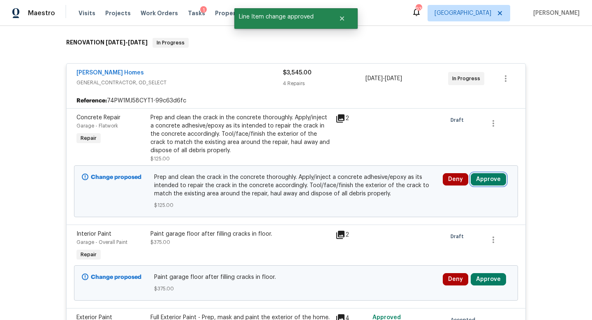
click at [496, 176] on button "Approve" at bounding box center [488, 179] width 35 height 12
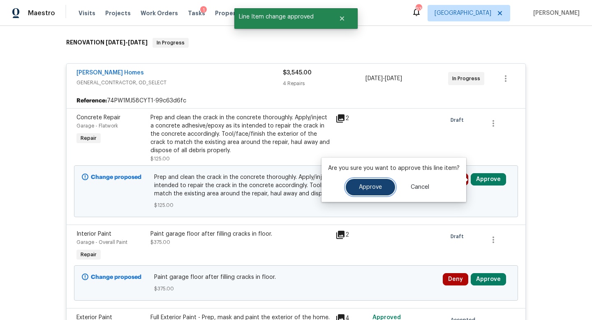
click at [364, 191] on button "Approve" at bounding box center [370, 187] width 49 height 16
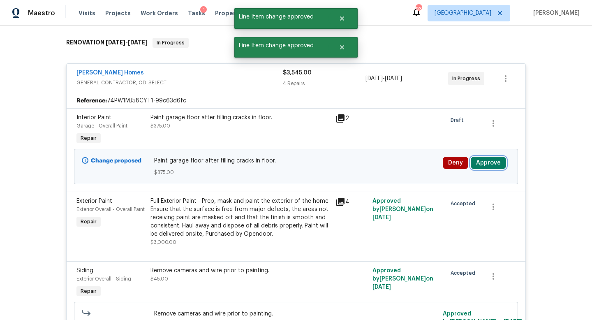
click at [486, 168] on button "Approve" at bounding box center [488, 163] width 35 height 12
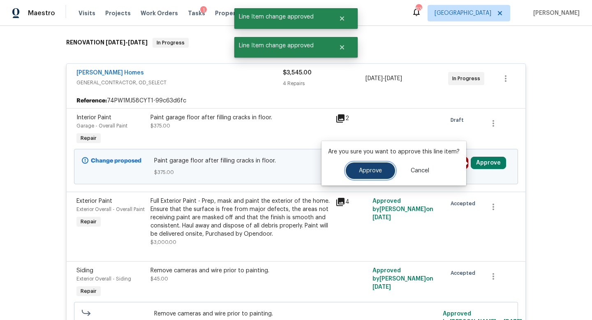
click at [368, 177] on button "Approve" at bounding box center [370, 170] width 49 height 16
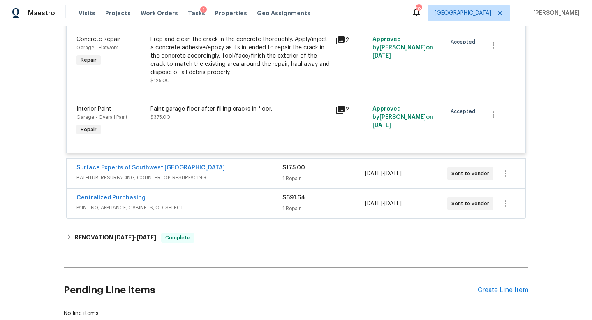
scroll to position [332, 0]
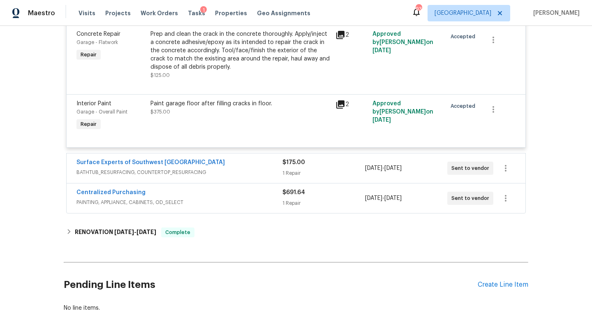
click at [230, 175] on span "BATHTUB_RESURFACING, COUNTERTOP_RESURFACING" at bounding box center [180, 172] width 206 height 8
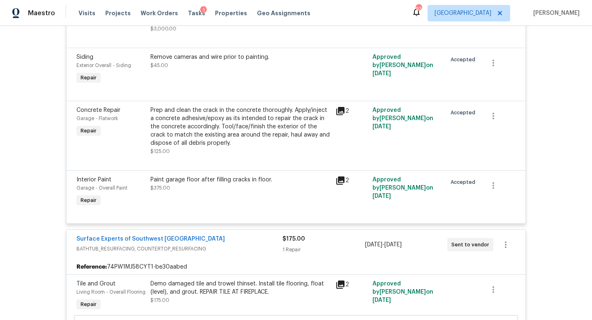
scroll to position [0, 0]
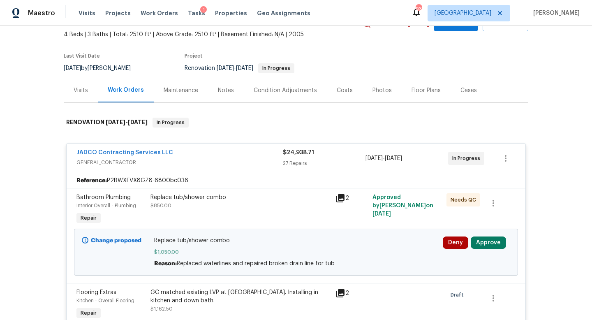
scroll to position [84, 0]
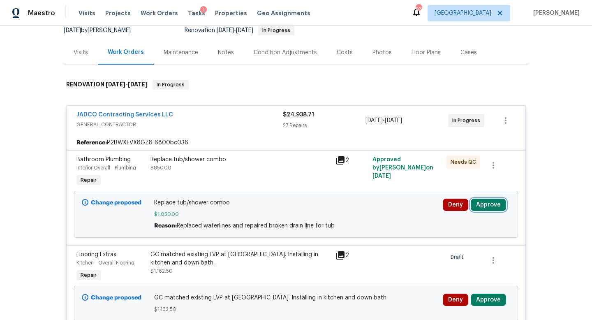
click at [485, 209] on button "Approve" at bounding box center [488, 205] width 35 height 12
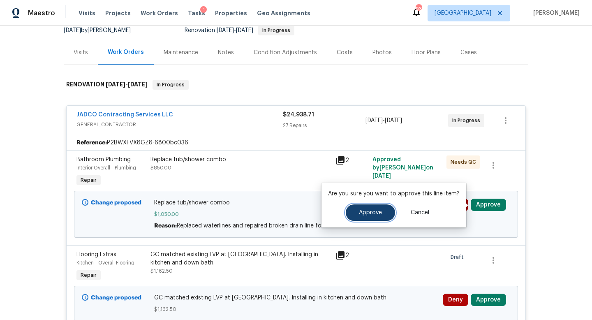
click at [375, 218] on button "Approve" at bounding box center [370, 212] width 49 height 16
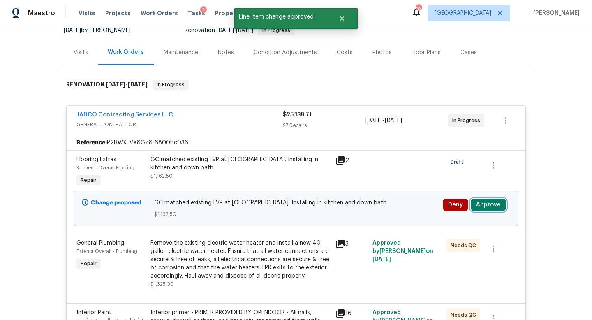
click at [493, 205] on button "Approve" at bounding box center [488, 205] width 35 height 12
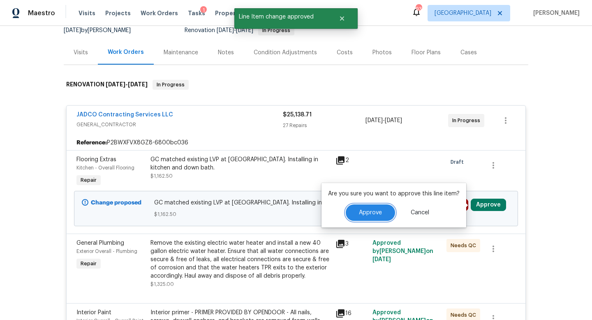
click at [355, 208] on button "Approve" at bounding box center [370, 212] width 49 height 16
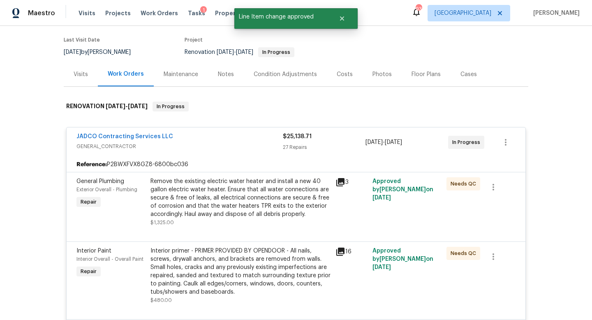
scroll to position [0, 0]
